Goal: Task Accomplishment & Management: Use online tool/utility

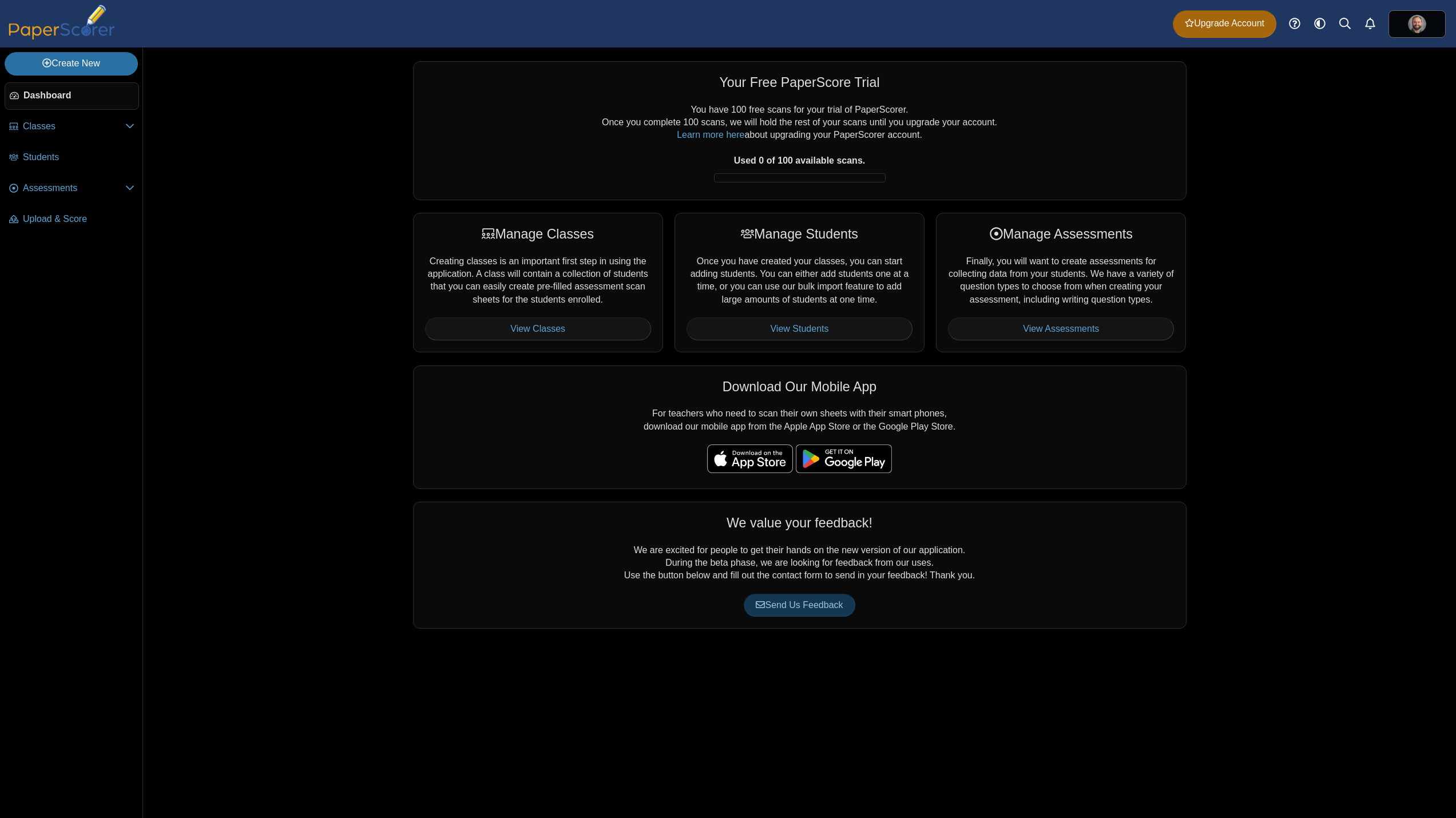
click at [1293, 183] on div "Your Free PaperScore Trial You have 100 free scans for your trial of PaperScore…" at bounding box center [799, 433] width 1313 height 770
click at [1415, 18] on img at bounding box center [1417, 24] width 18 height 18
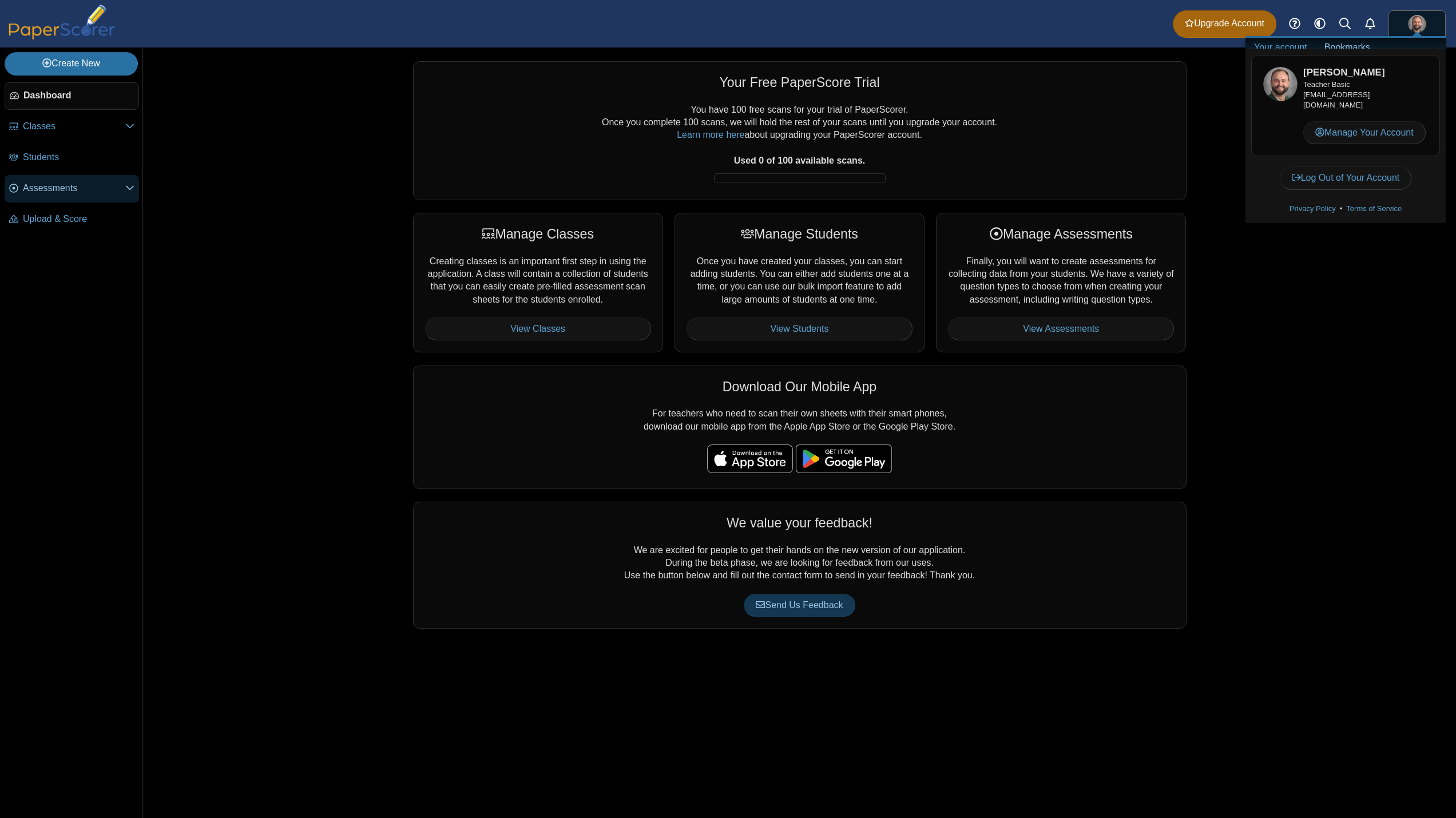
click at [116, 186] on span "Assessments" at bounding box center [74, 188] width 102 height 13
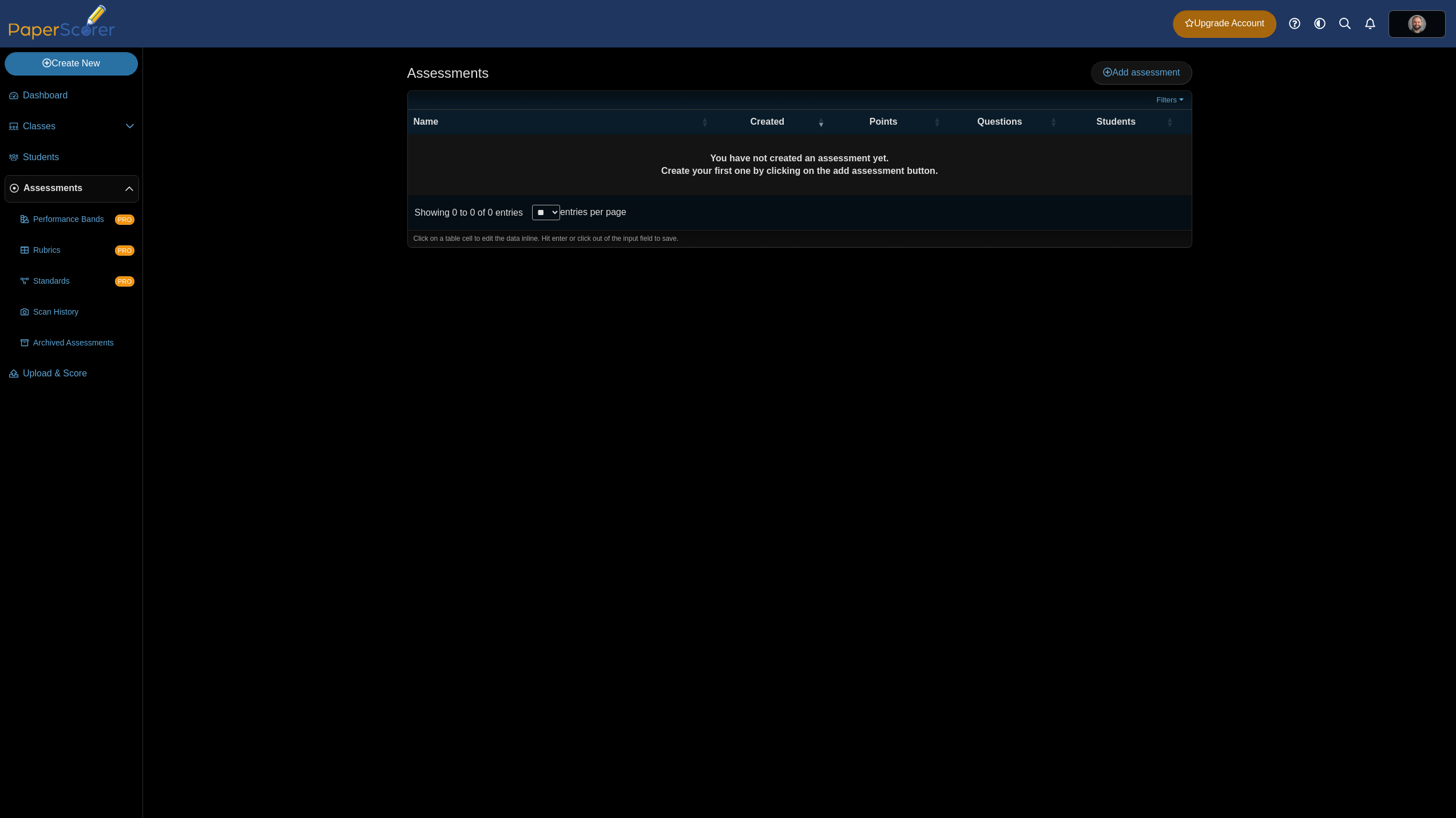
click at [114, 186] on span "Assessments" at bounding box center [74, 188] width 101 height 13
click at [83, 65] on link "Create New" at bounding box center [71, 63] width 133 height 23
click at [52, 94] on link "Class" at bounding box center [73, 89] width 137 height 17
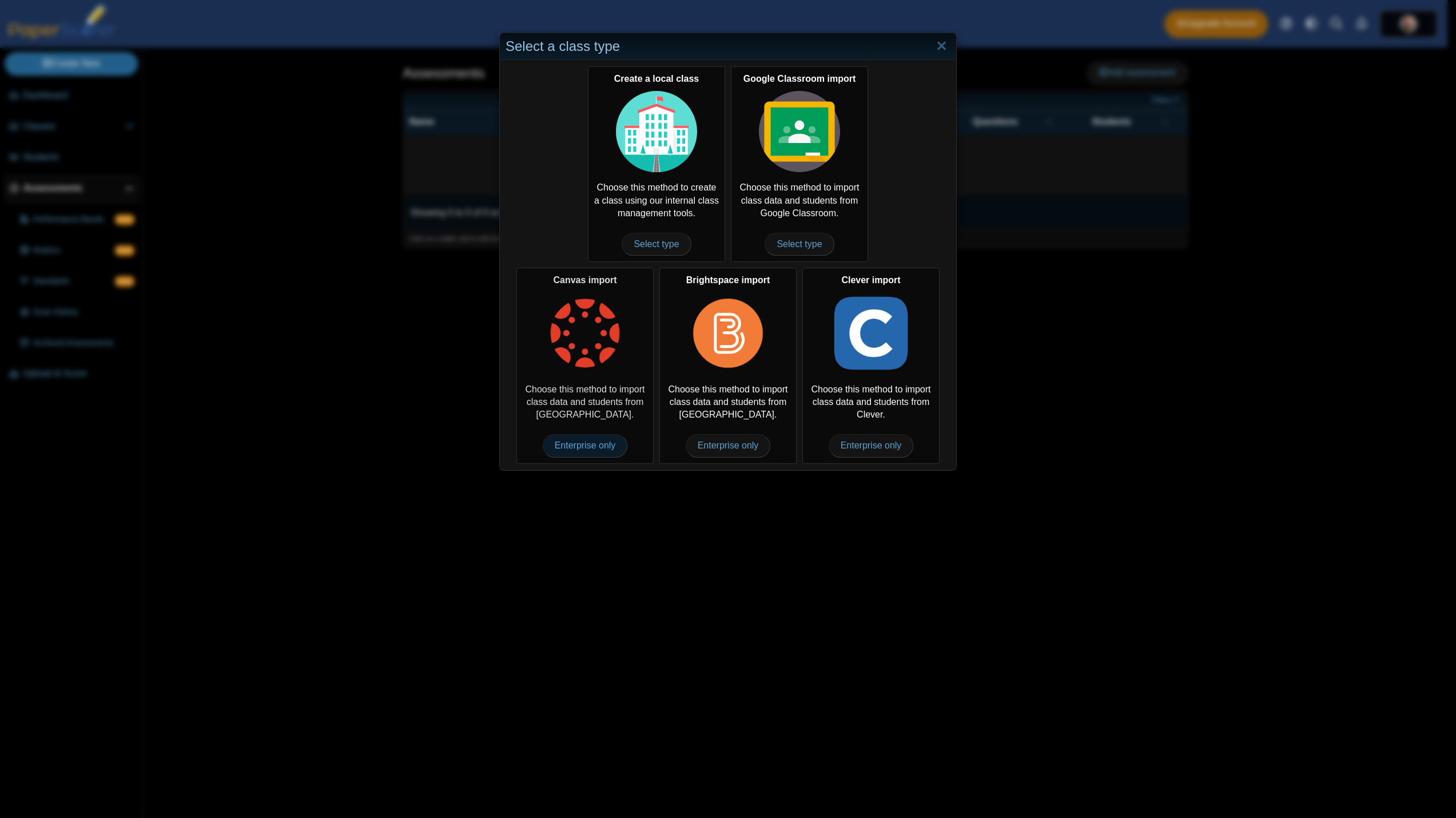
click at [589, 449] on span "Enterprise only" at bounding box center [585, 446] width 85 height 23
click at [593, 333] on img at bounding box center [585, 333] width 81 height 81
click at [589, 453] on span "Enterprise only" at bounding box center [585, 446] width 85 height 23
click at [936, 41] on link "Close" at bounding box center [941, 47] width 18 height 19
